Goal: Navigation & Orientation: Find specific page/section

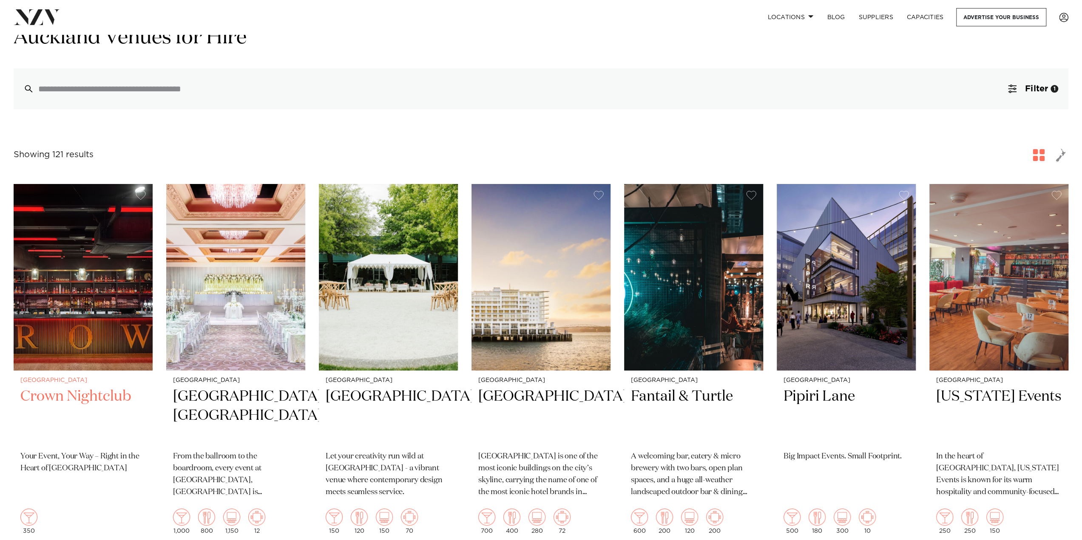
scroll to position [128, 0]
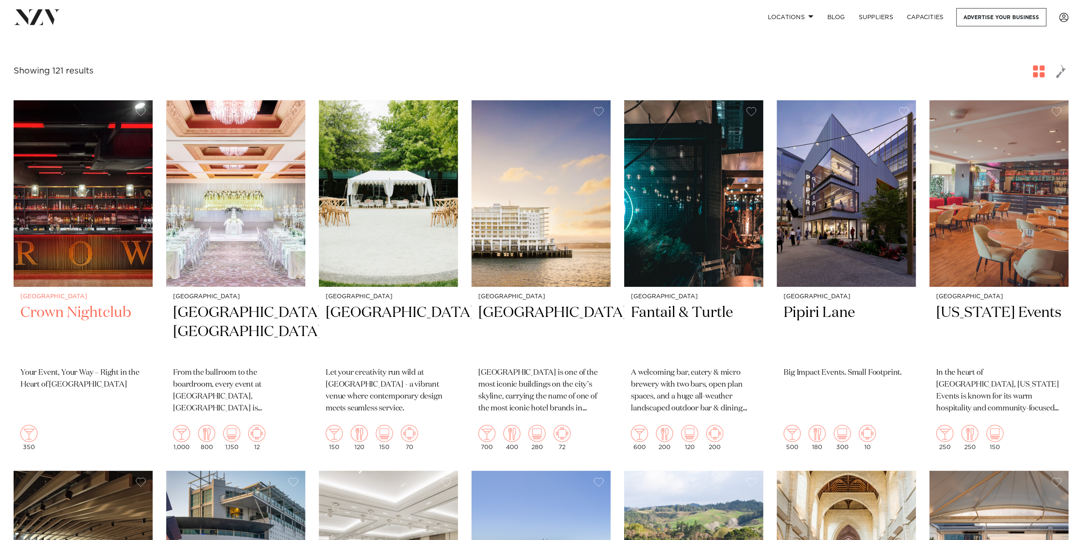
drag, startPoint x: 90, startPoint y: 273, endPoint x: 64, endPoint y: 378, distance: 108.2
click at [64, 378] on p "Your Event, Your Way – Right in the Heart of [GEOGRAPHIC_DATA]" at bounding box center [82, 379] width 125 height 24
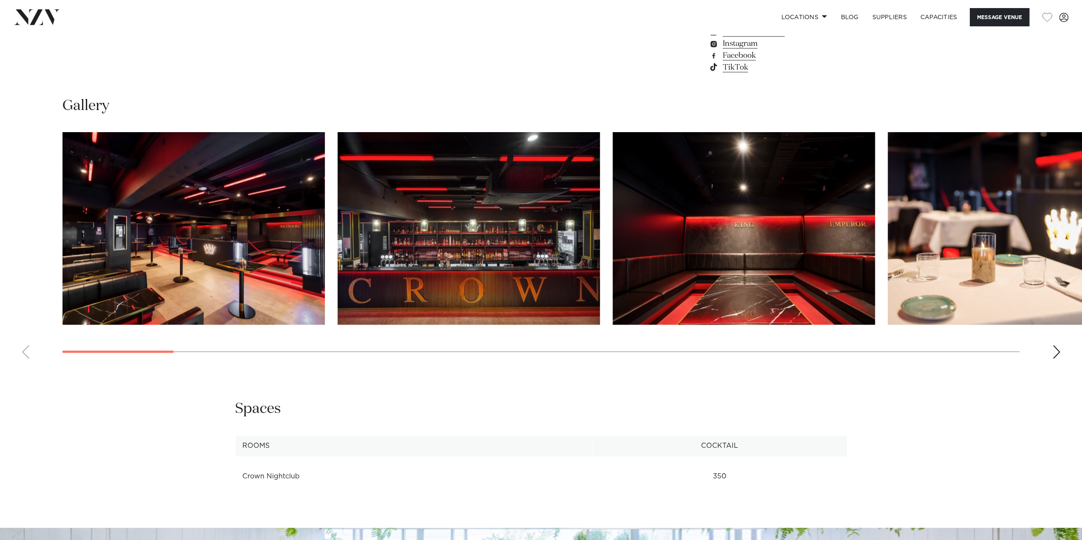
scroll to position [842, 0]
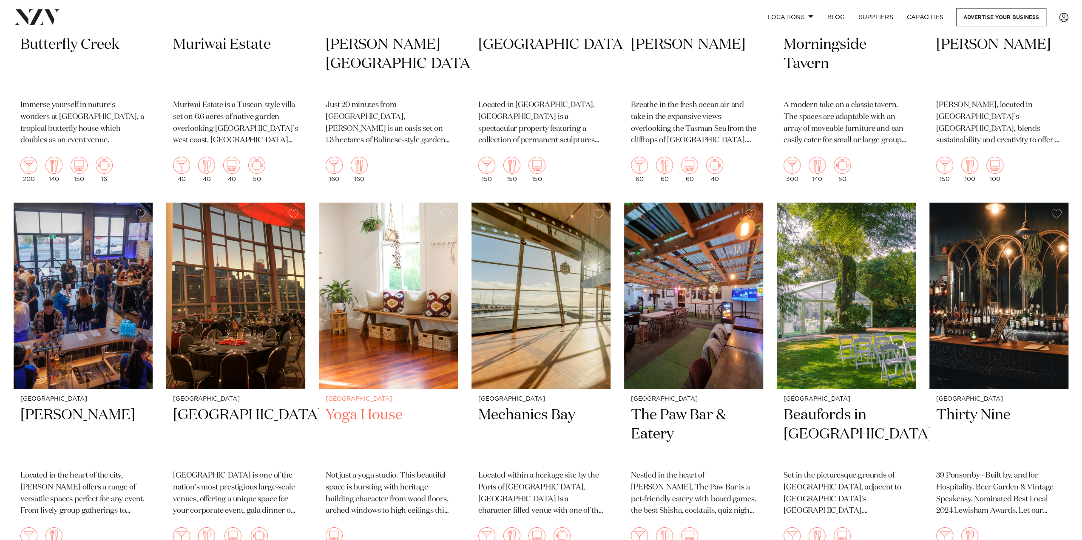
scroll to position [5994, 0]
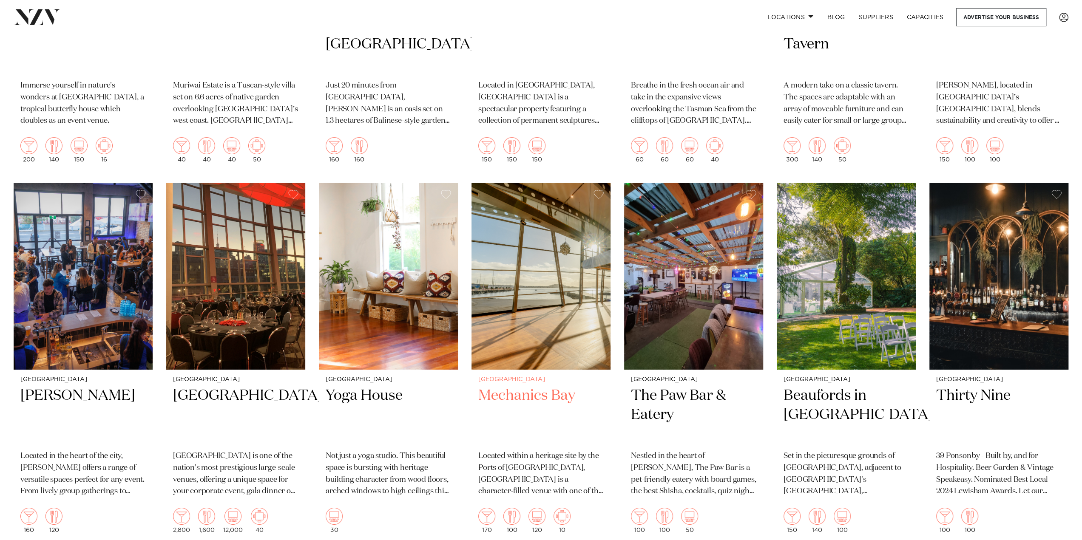
drag, startPoint x: 440, startPoint y: 355, endPoint x: 507, endPoint y: 378, distance: 71.5
drag, startPoint x: 507, startPoint y: 378, endPoint x: 465, endPoint y: 375, distance: 42.2
drag, startPoint x: 465, startPoint y: 375, endPoint x: 308, endPoint y: 426, distance: 164.7
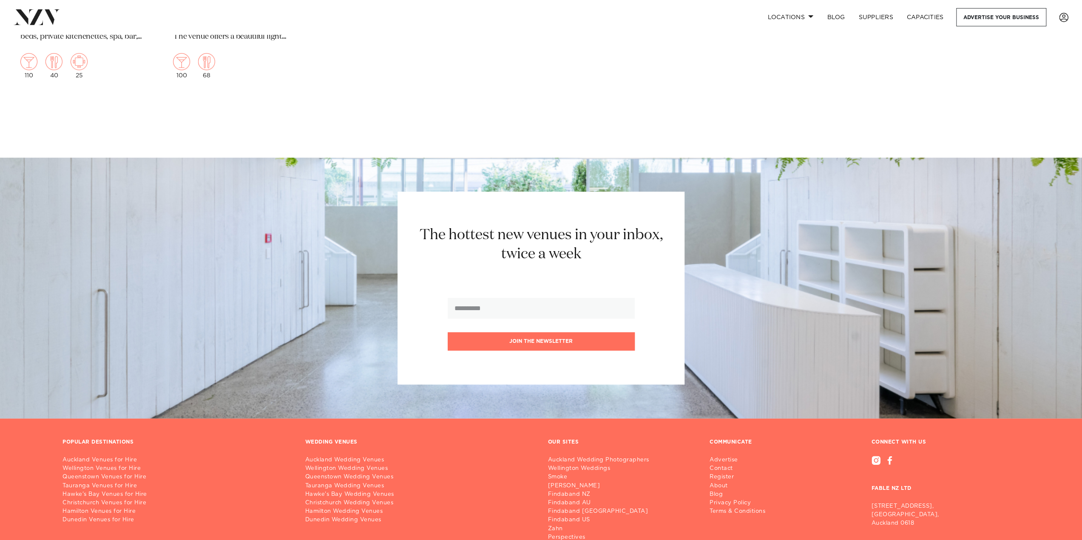
scroll to position [6844, 0]
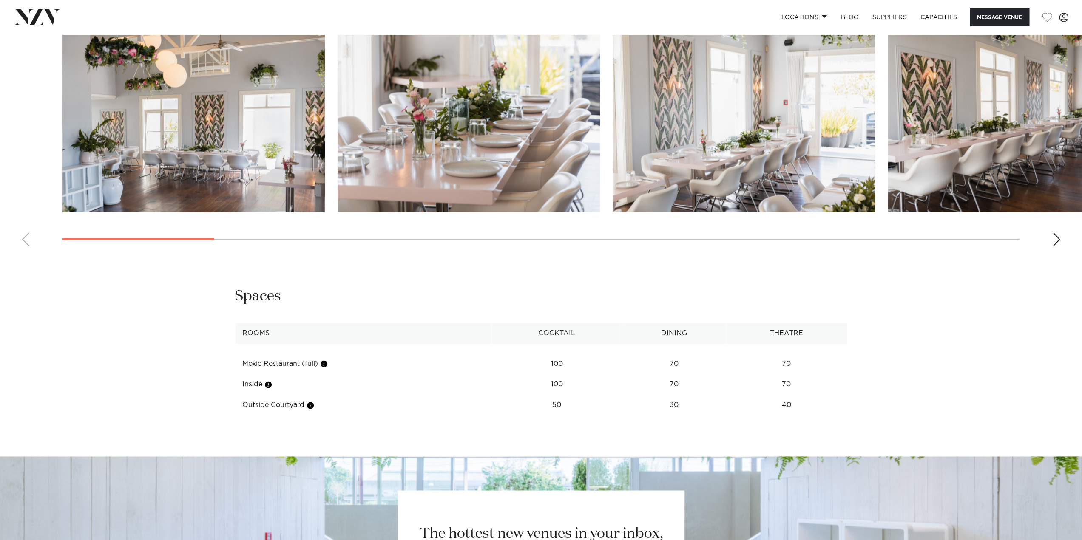
scroll to position [973, 0]
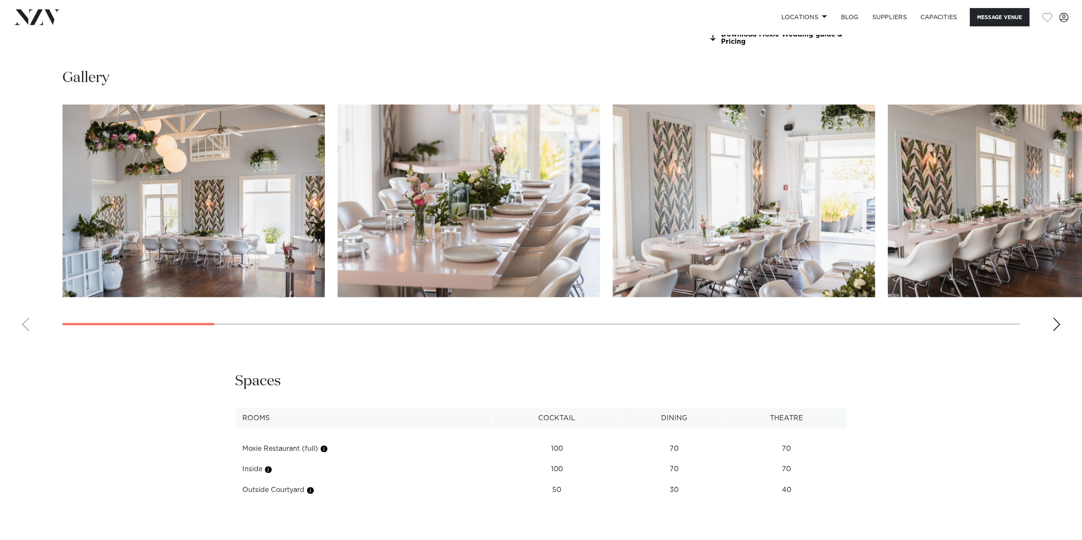
click at [1058, 324] on div "Next slide" at bounding box center [1056, 325] width 9 height 14
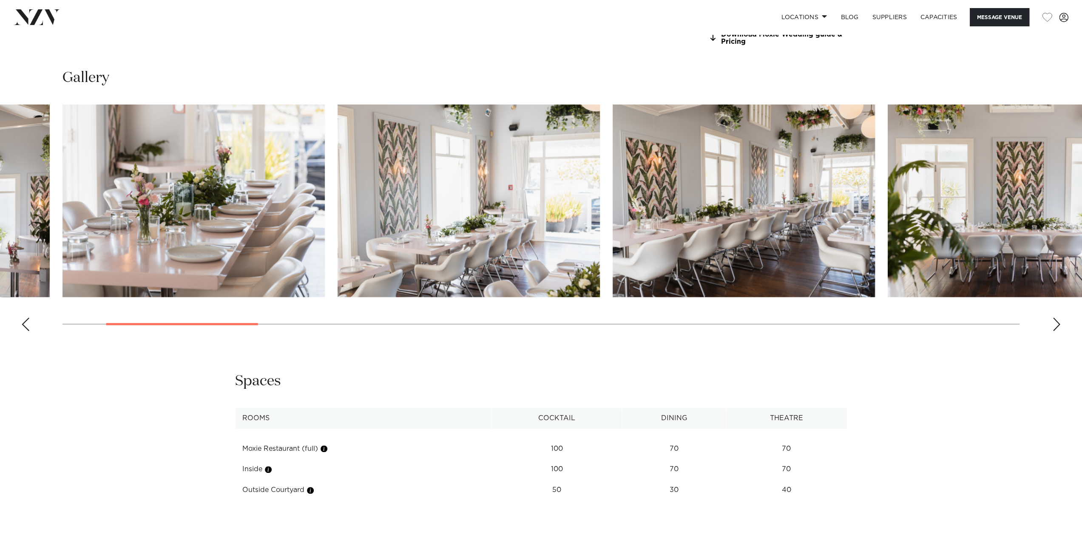
click at [1058, 324] on div "Next slide" at bounding box center [1056, 325] width 9 height 14
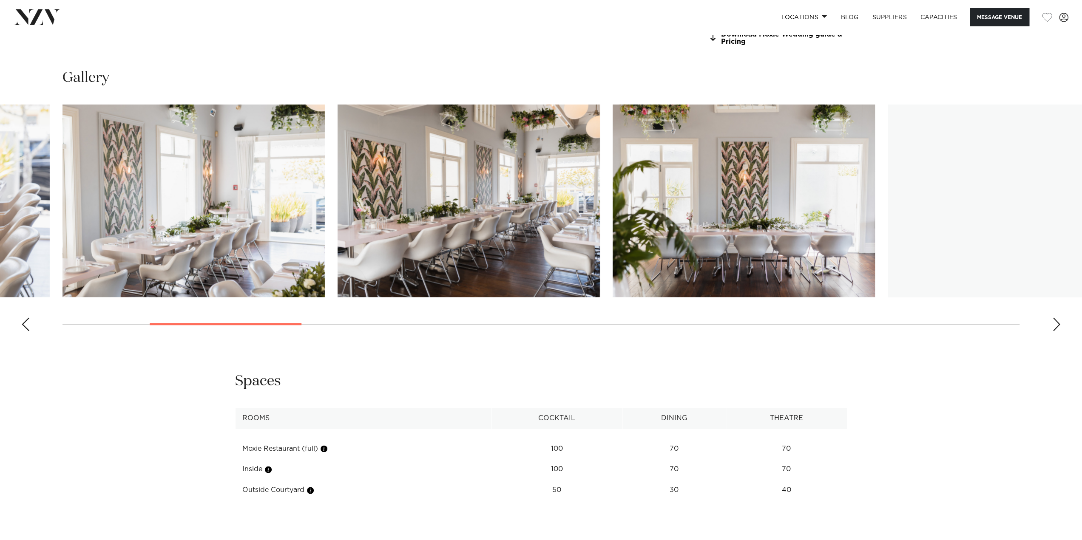
click at [1058, 324] on div "Next slide" at bounding box center [1056, 325] width 9 height 14
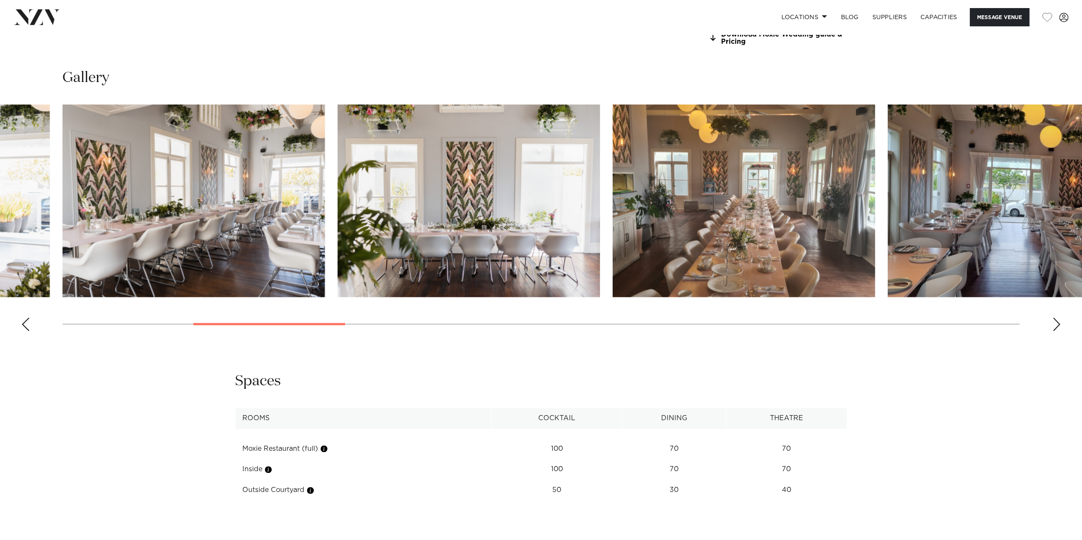
click at [1058, 324] on div "Next slide" at bounding box center [1056, 325] width 9 height 14
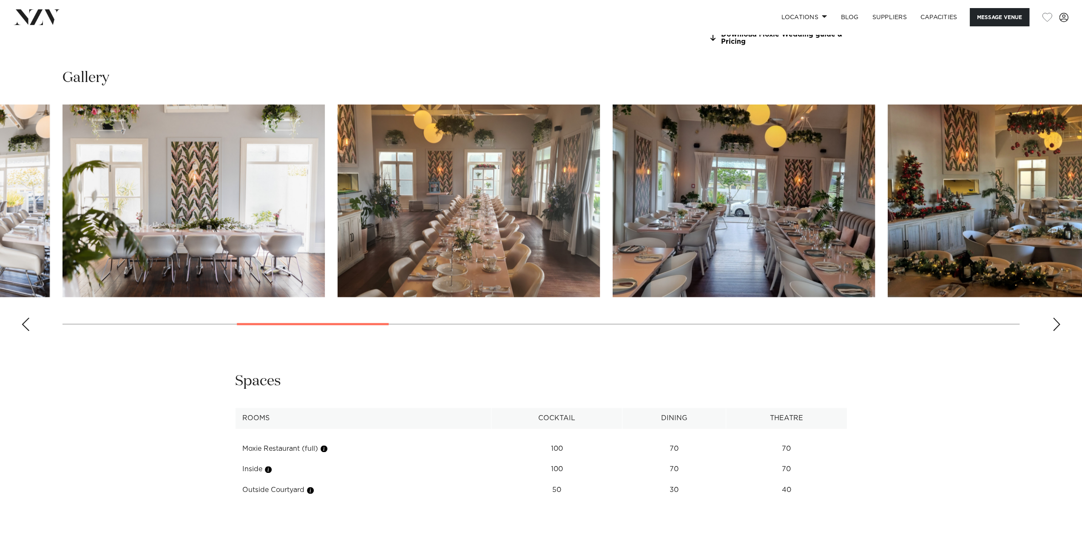
click at [1058, 324] on div "Next slide" at bounding box center [1056, 325] width 9 height 14
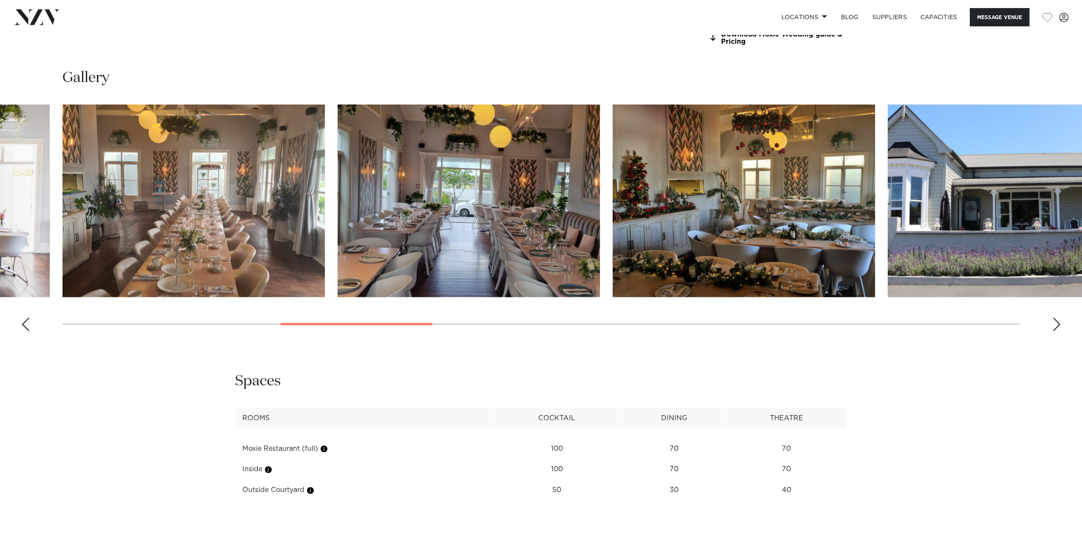
click at [1058, 324] on div "Next slide" at bounding box center [1056, 325] width 9 height 14
